Goal: Information Seeking & Learning: Find specific fact

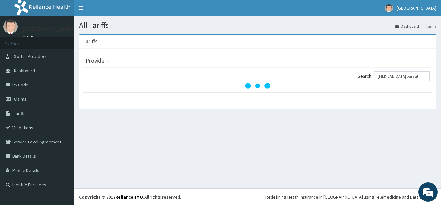
type input "[MEDICAL_DATA] parasit"
drag, startPoint x: 441, startPoint y: 90, endPoint x: 440, endPoint y: 153, distance: 63.0
click at [440, 153] on div "All Tariffs Dashboard Tariffs [GEOGRAPHIC_DATA] Provider - Search: [MEDICAL_DAT…" at bounding box center [257, 102] width 367 height 172
click at [17, 114] on span "Tariffs" at bounding box center [20, 113] width 12 height 6
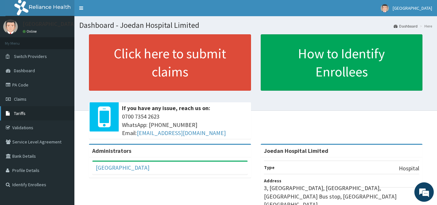
click at [22, 112] on span "Tariffs" at bounding box center [20, 113] width 12 height 6
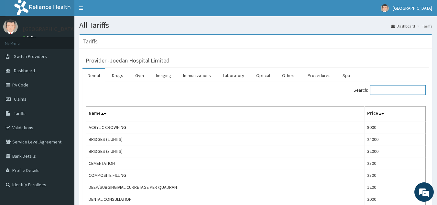
click at [375, 91] on input "Search:" at bounding box center [398, 90] width 56 height 10
click at [236, 78] on link "Laboratory" at bounding box center [233, 76] width 32 height 14
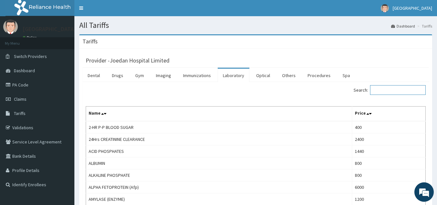
click at [378, 88] on input "Search:" at bounding box center [398, 90] width 56 height 10
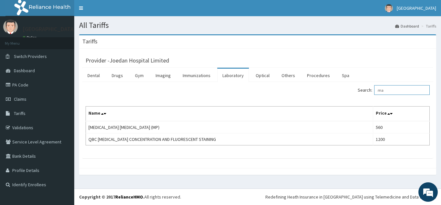
type input "m"
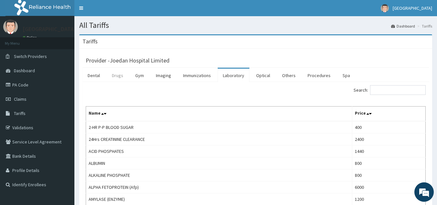
click at [119, 78] on link "Drugs" at bounding box center [118, 76] width 22 height 14
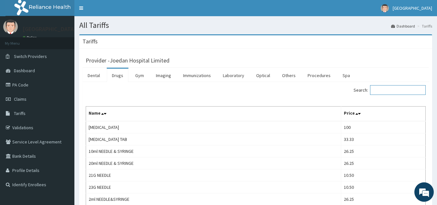
click at [385, 92] on input "Search:" at bounding box center [398, 90] width 56 height 10
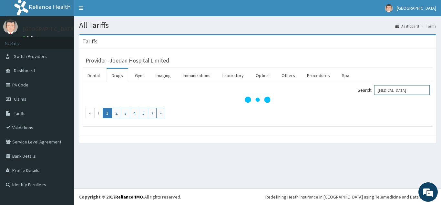
type input "paracetamol"
